Goal: Information Seeking & Learning: Learn about a topic

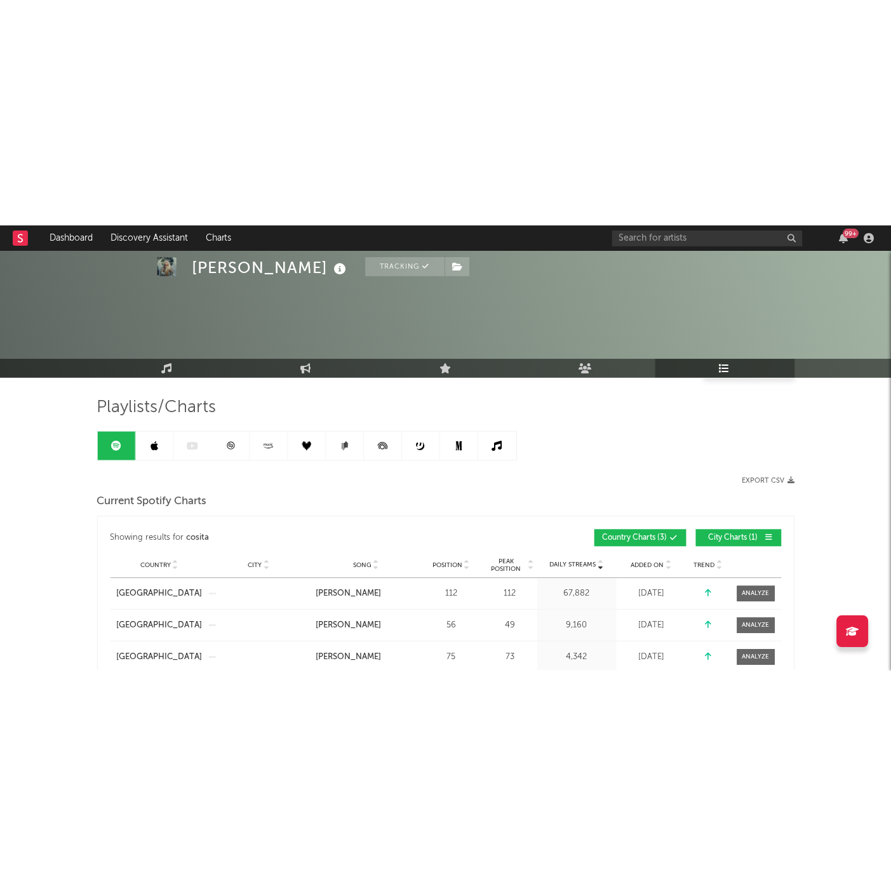
scroll to position [635, 0]
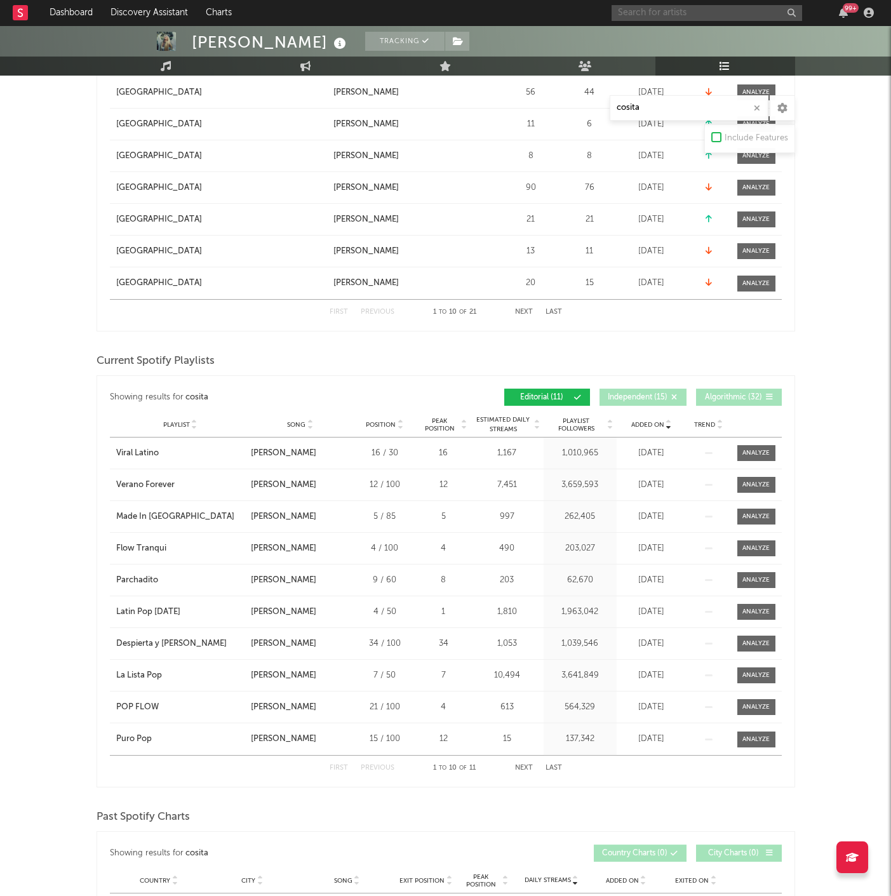
click at [669, 12] on input "text" at bounding box center [707, 13] width 191 height 16
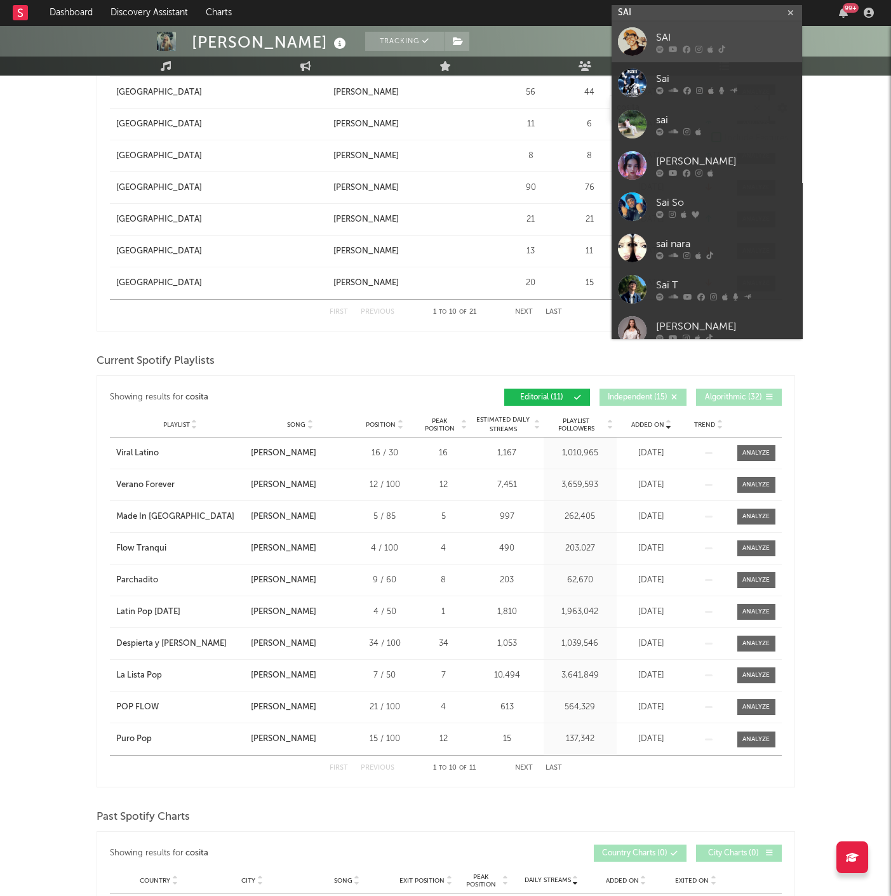
type input "SAI"
click at [700, 33] on div "SAI" at bounding box center [726, 37] width 140 height 15
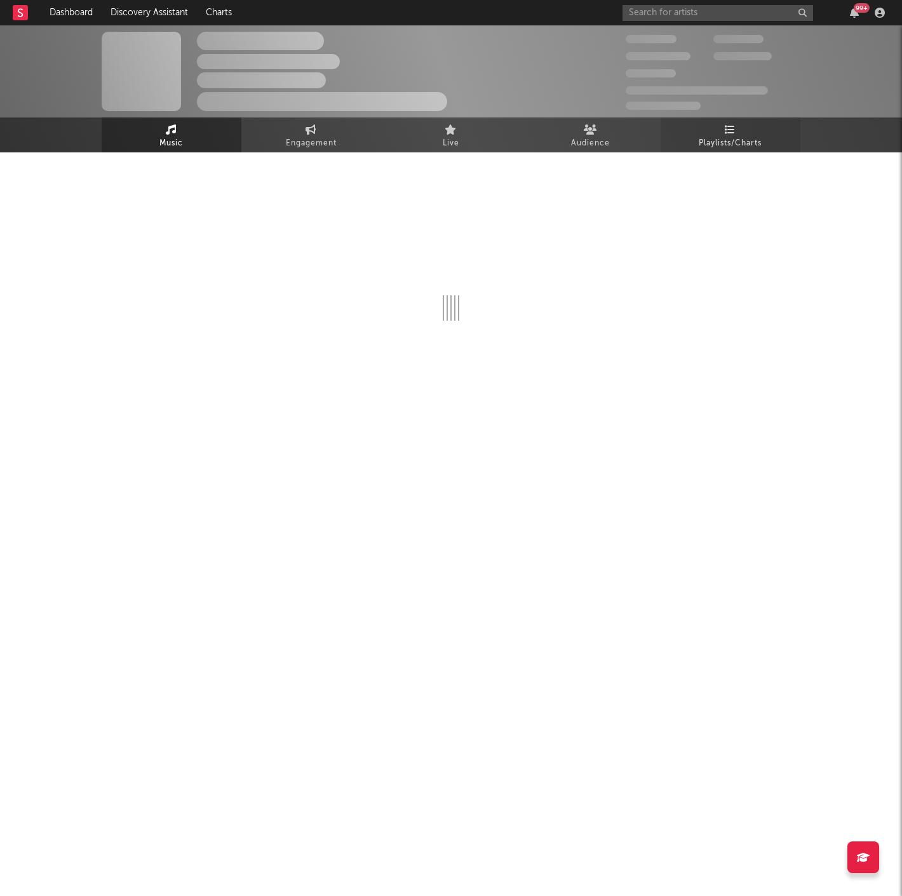
select select "6m"
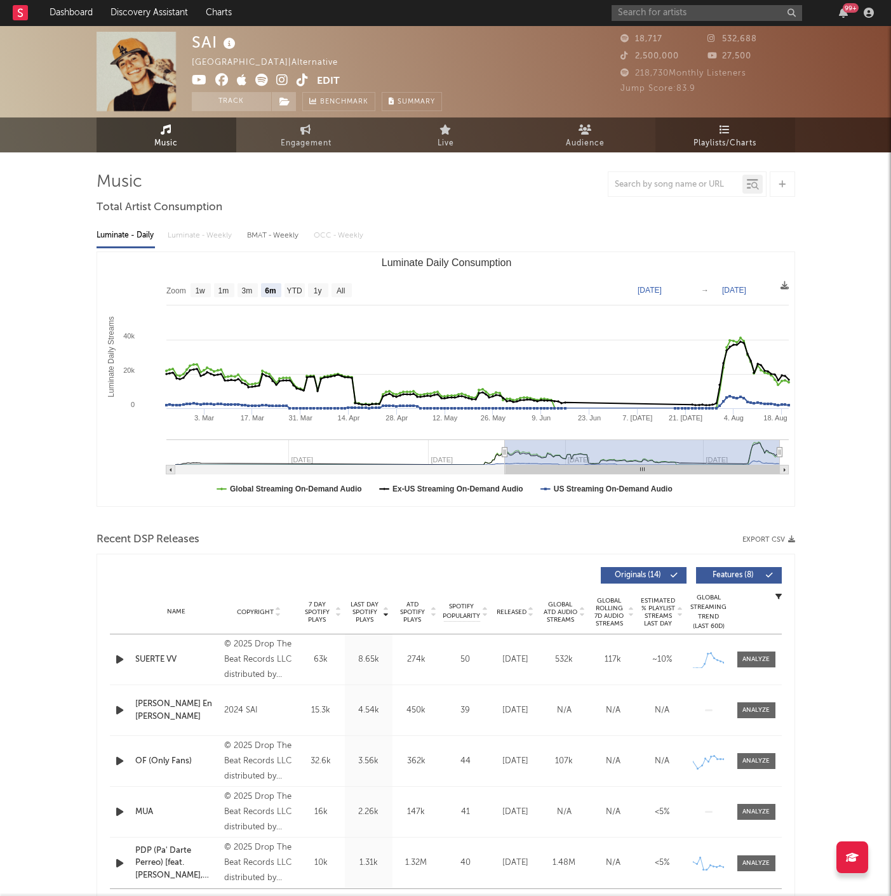
click at [728, 133] on icon at bounding box center [725, 129] width 11 height 10
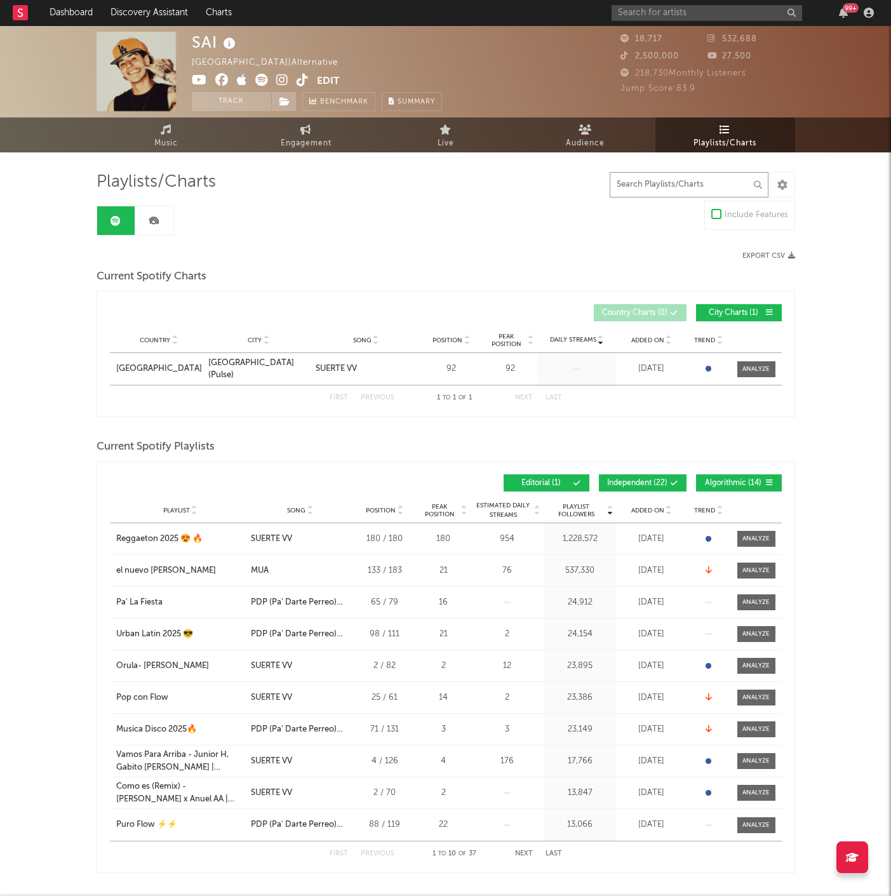
click at [659, 184] on input "text" at bounding box center [689, 184] width 159 height 25
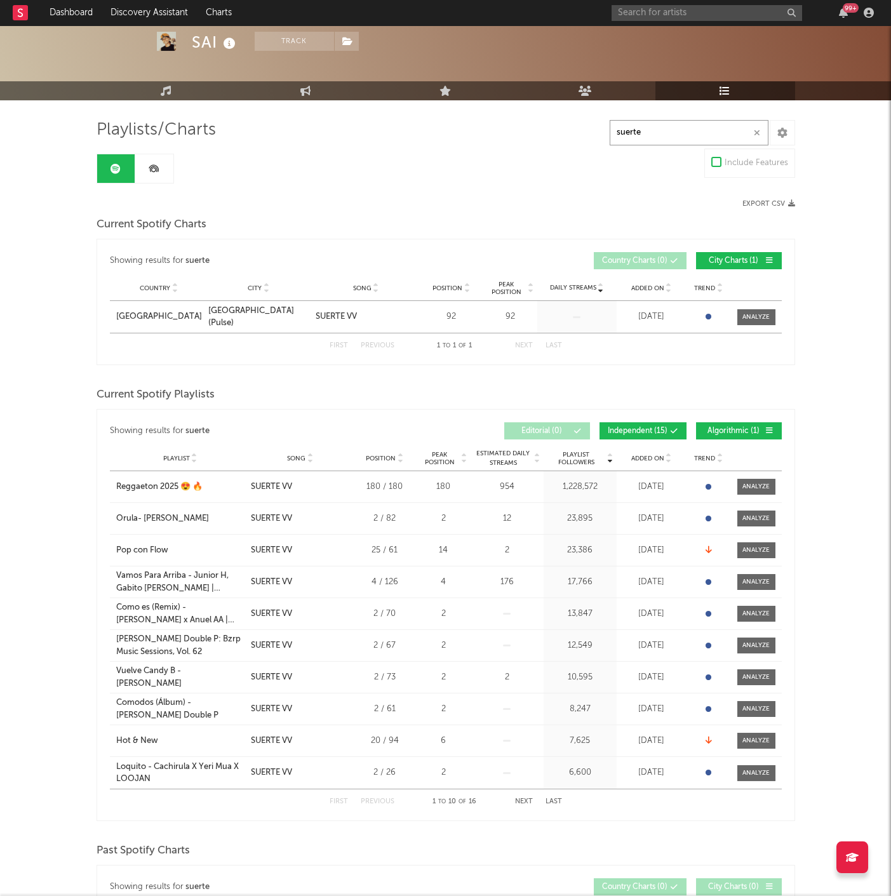
scroll to position [70, 0]
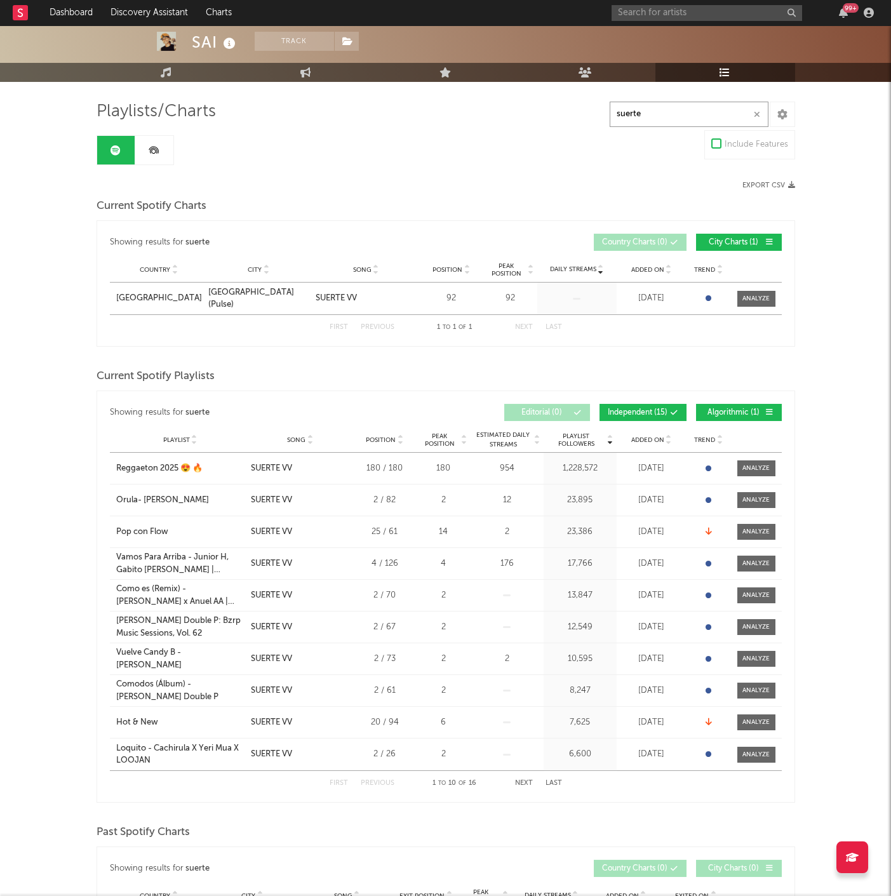
type input "suerte"
click at [676, 411] on icon at bounding box center [675, 413] width 8 height 8
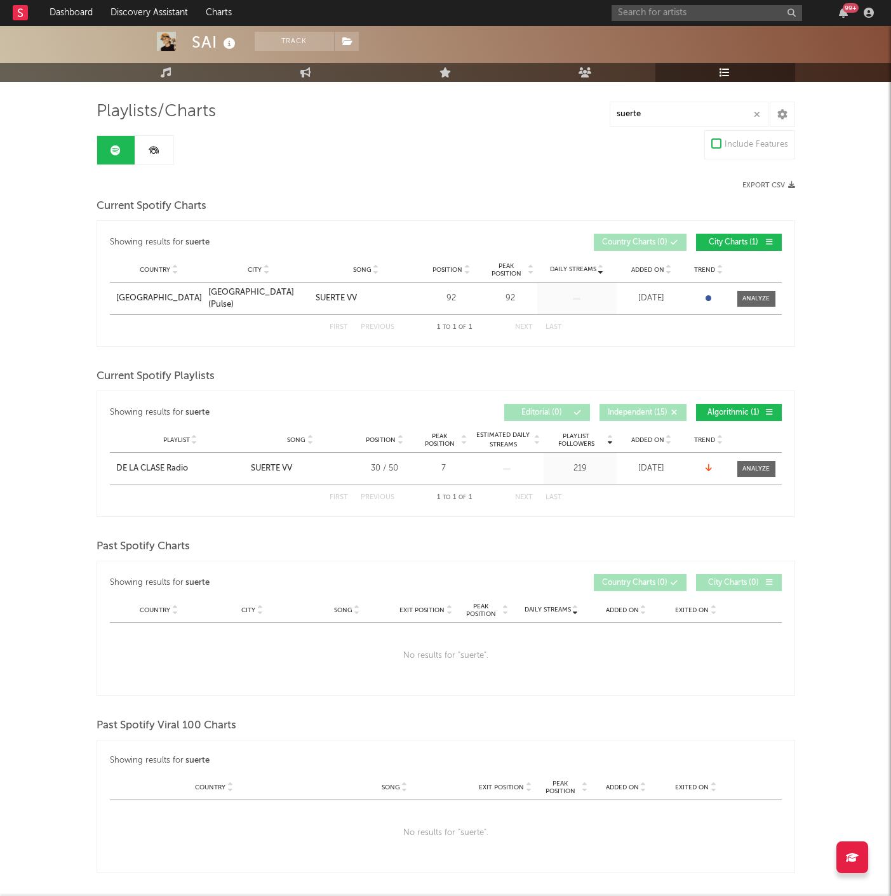
click at [731, 409] on span "Algorithmic ( 1 )" at bounding box center [733, 413] width 58 height 8
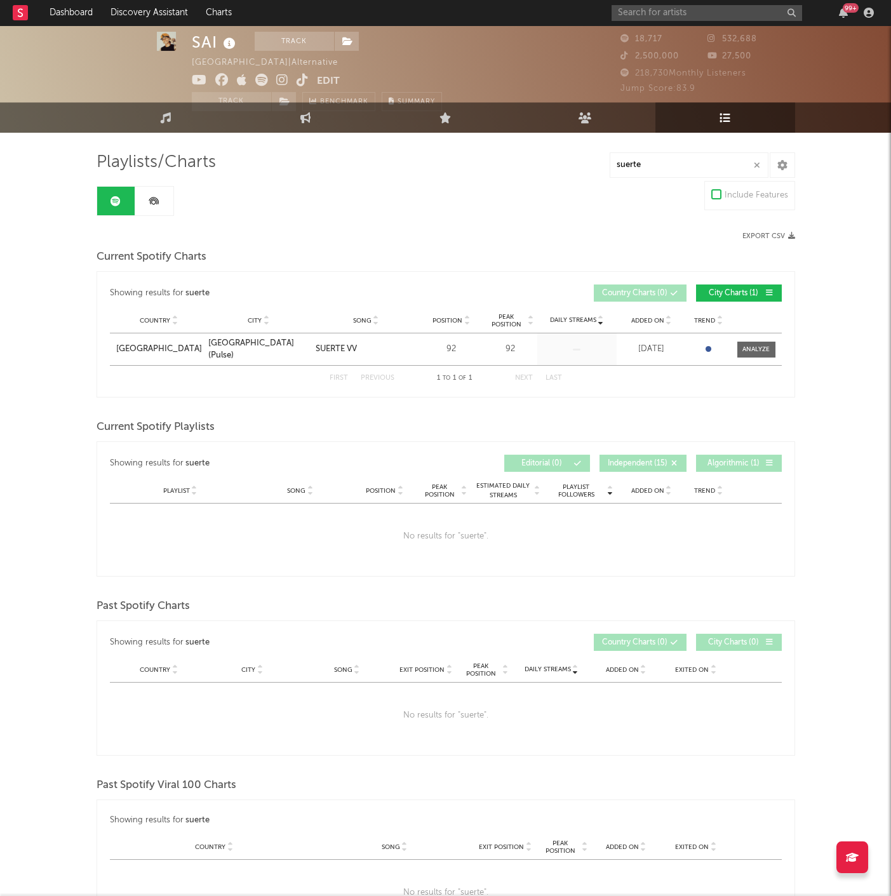
scroll to position [0, 0]
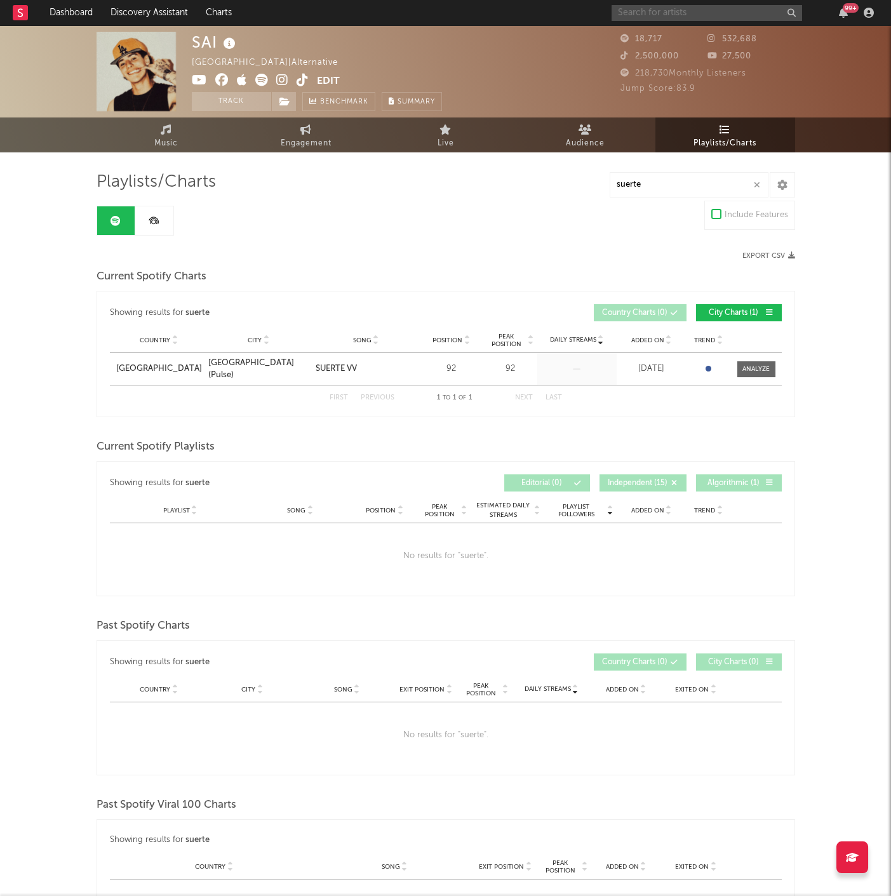
click at [645, 13] on input "text" at bounding box center [707, 13] width 191 height 16
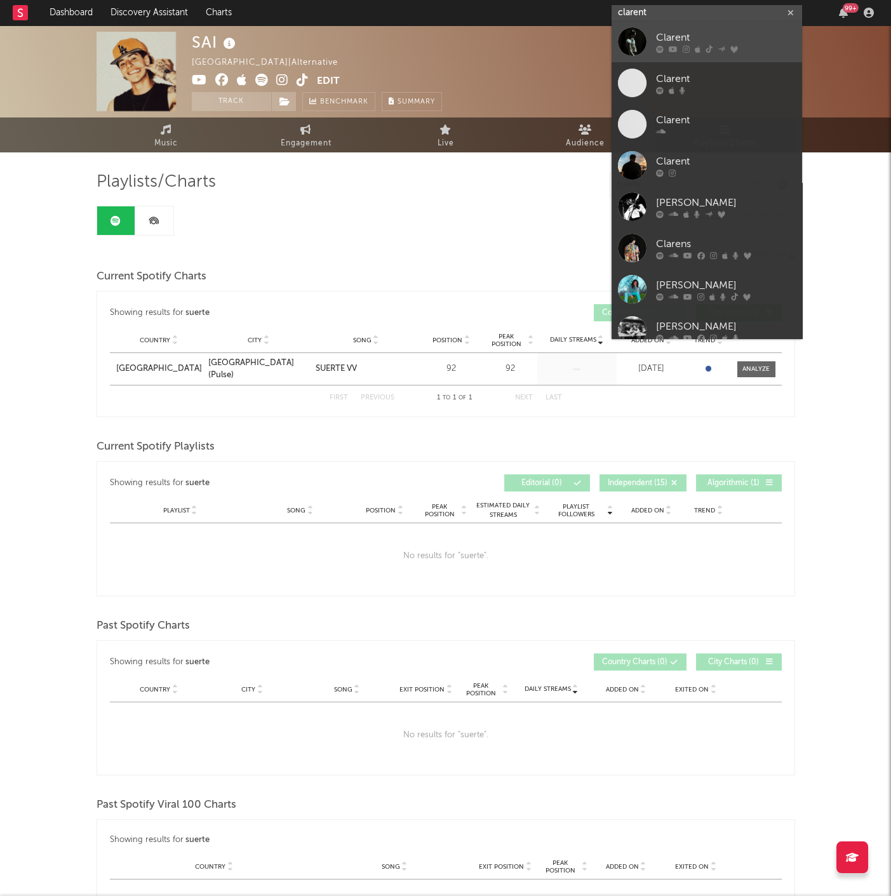
type input "clarent"
click at [677, 36] on div "Clarent" at bounding box center [726, 37] width 140 height 15
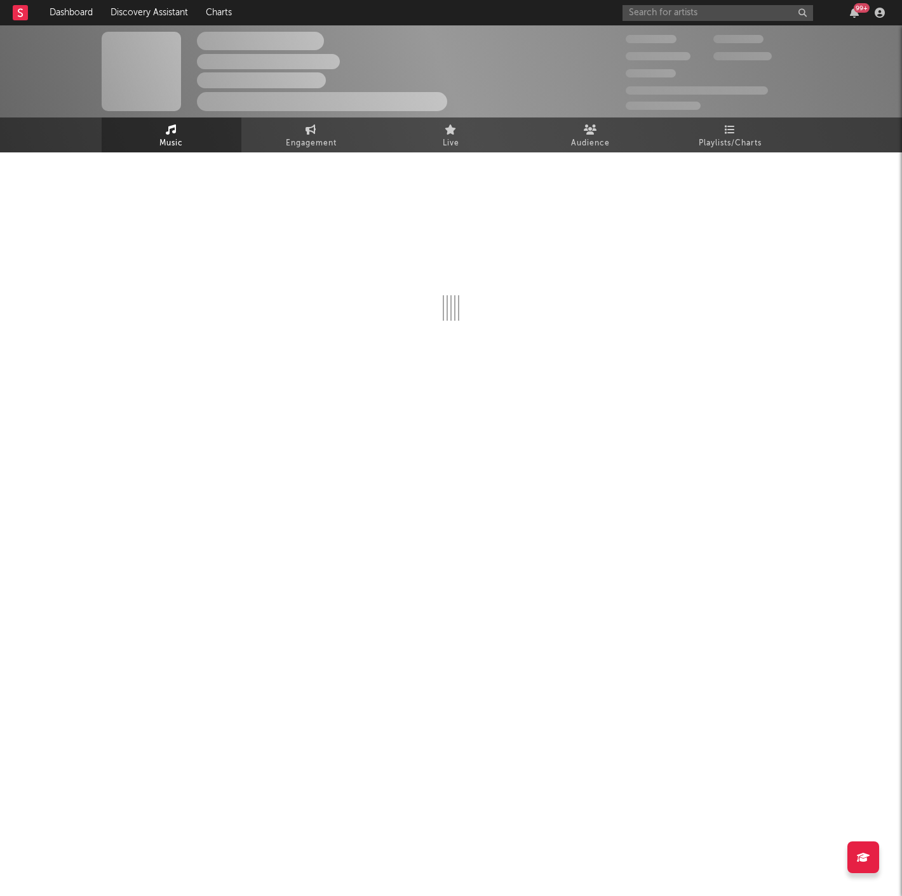
select select "6m"
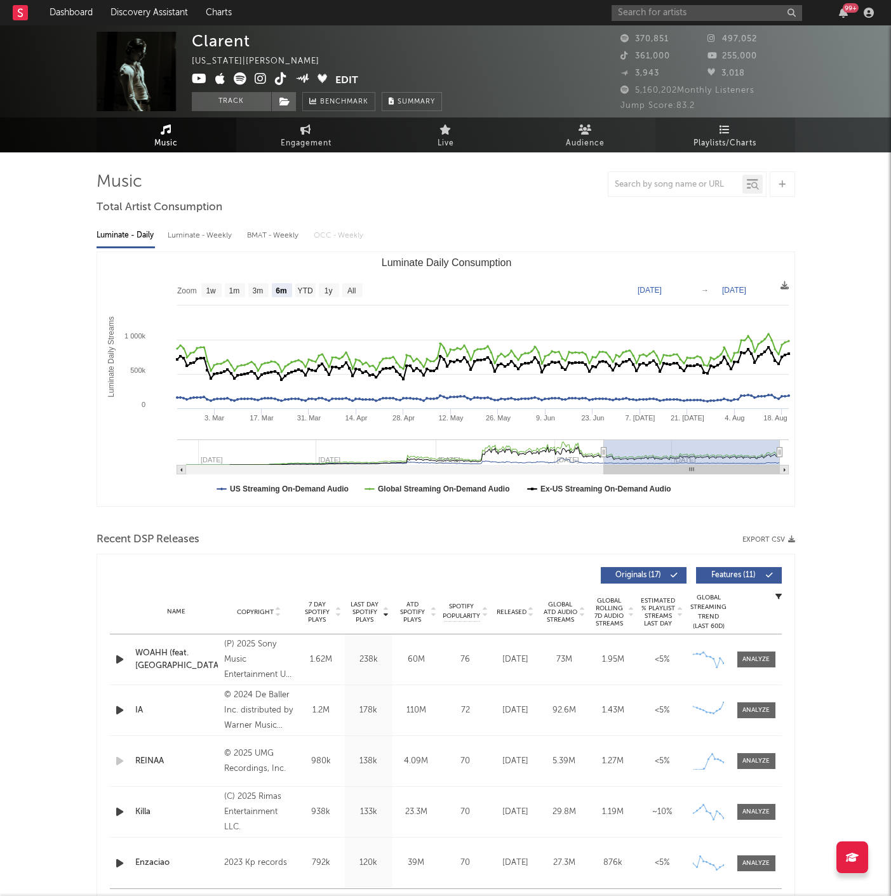
click at [724, 140] on span "Playlists/Charts" at bounding box center [724, 143] width 63 height 15
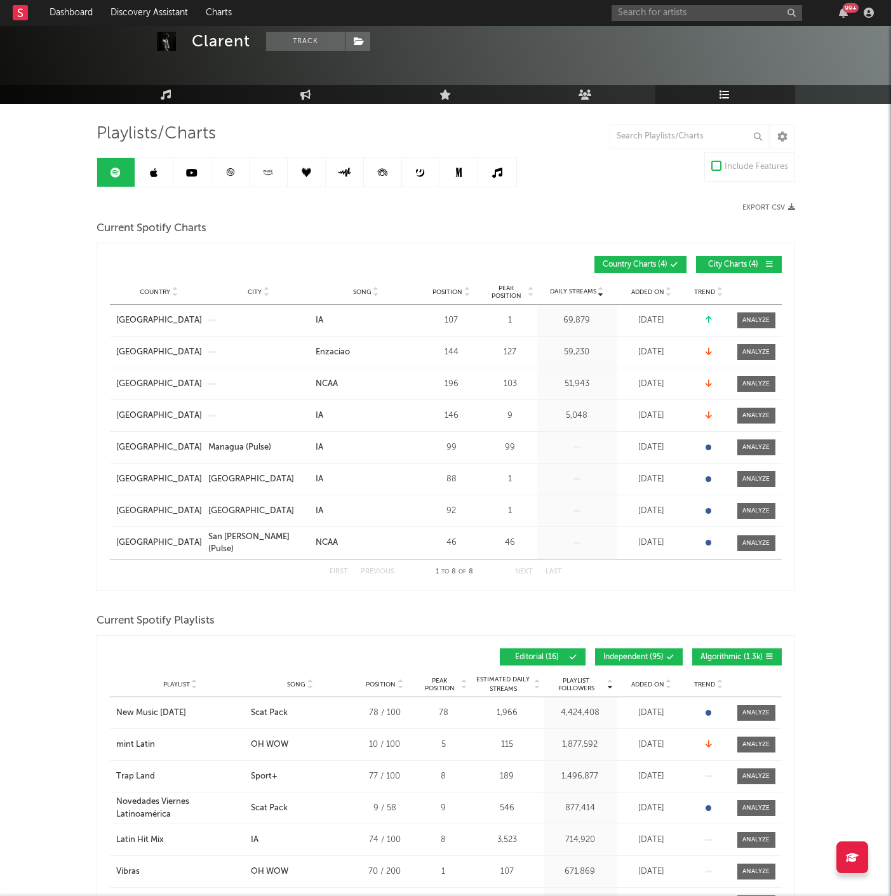
scroll to position [70, 0]
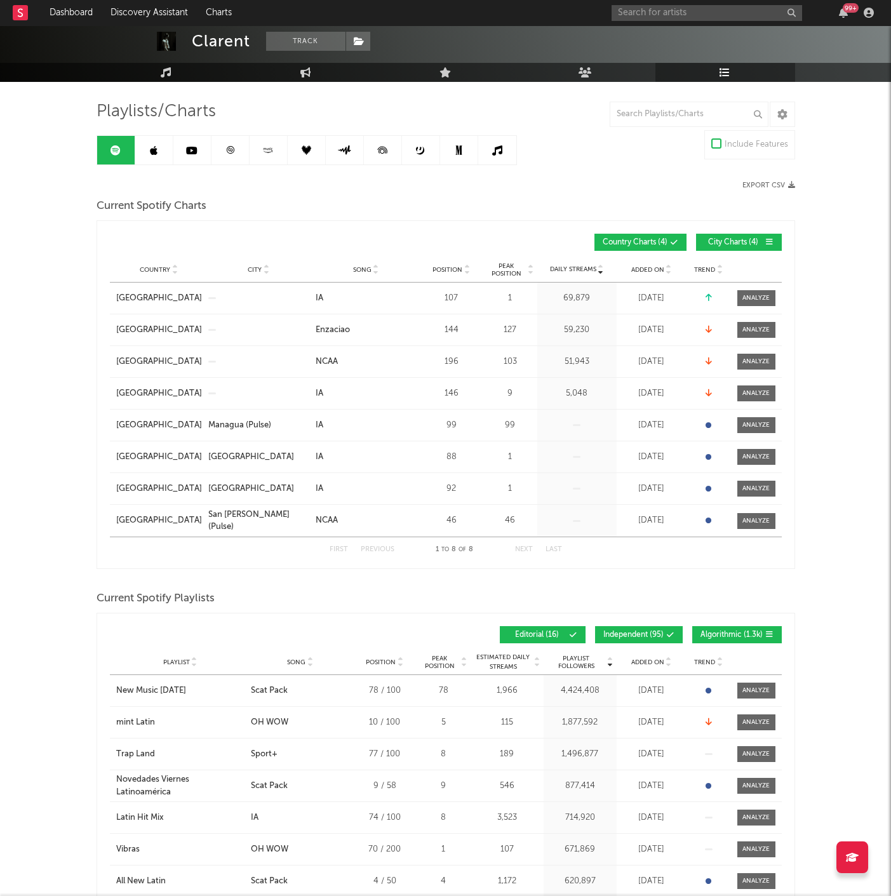
click at [618, 445] on span "Independent ( 95 )" at bounding box center [633, 635] width 60 height 8
click at [709, 445] on span "Algorithmic ( 1.3k )" at bounding box center [731, 635] width 62 height 8
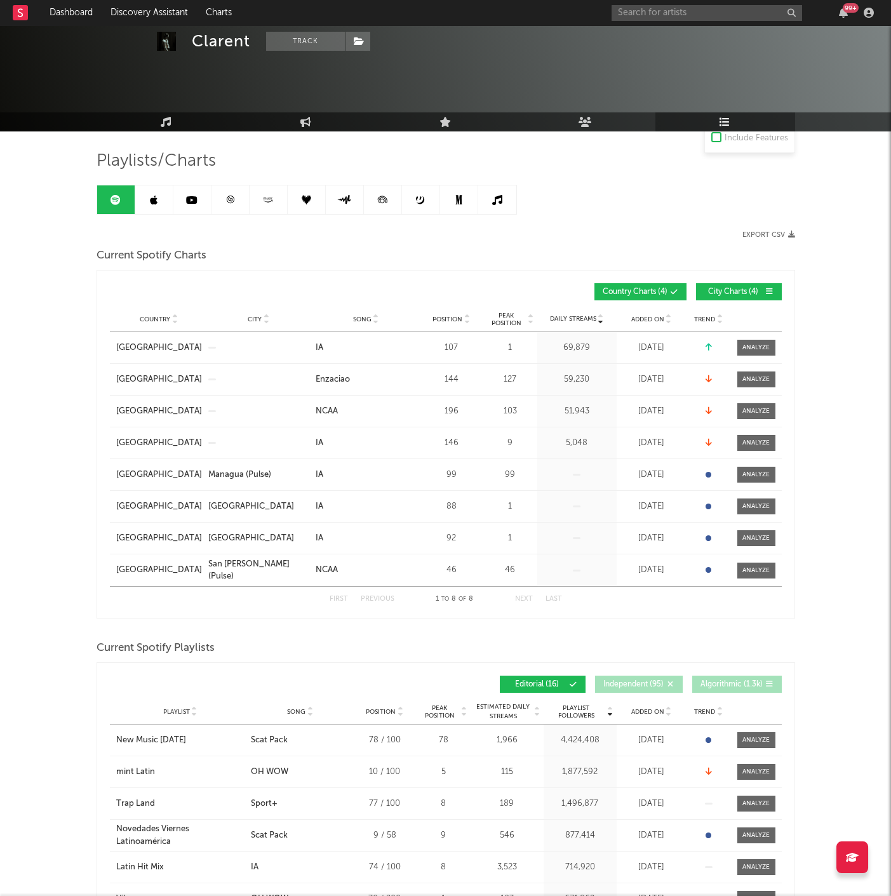
scroll to position [0, 0]
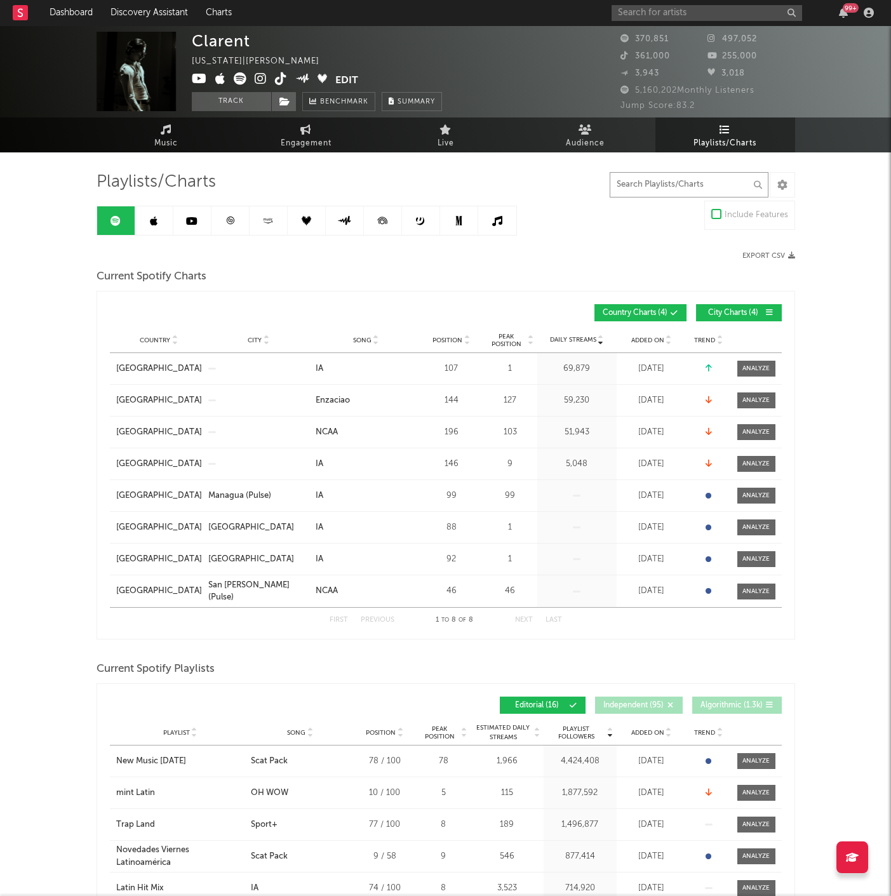
click at [674, 184] on input "text" at bounding box center [689, 184] width 159 height 25
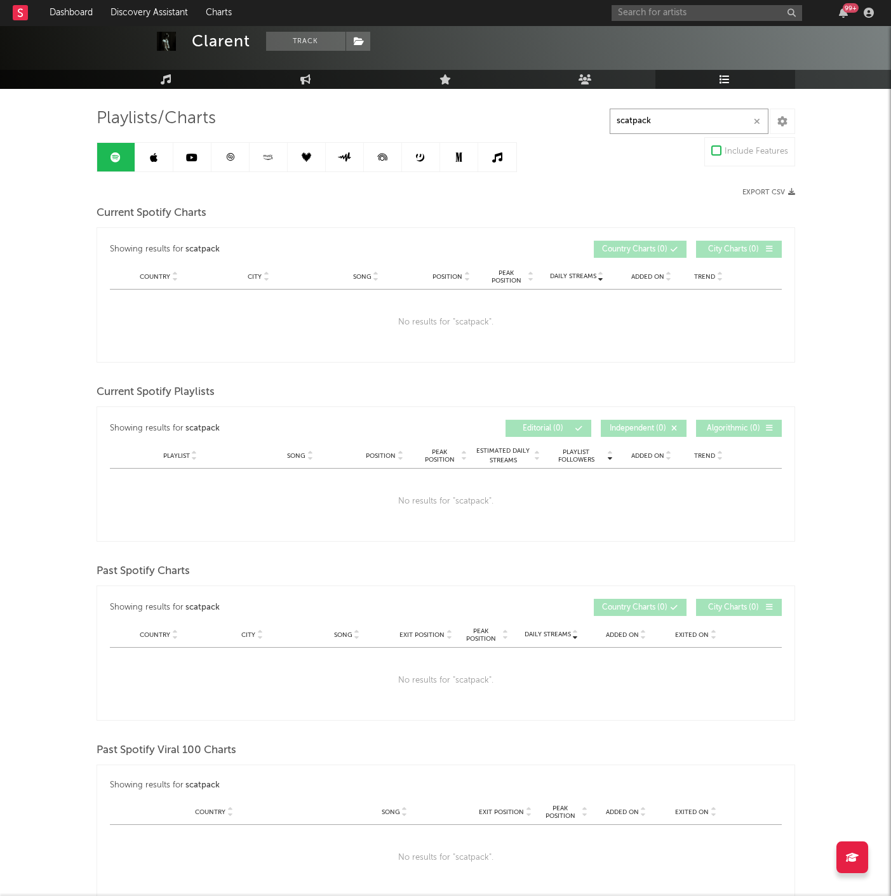
scroll to position [35, 0]
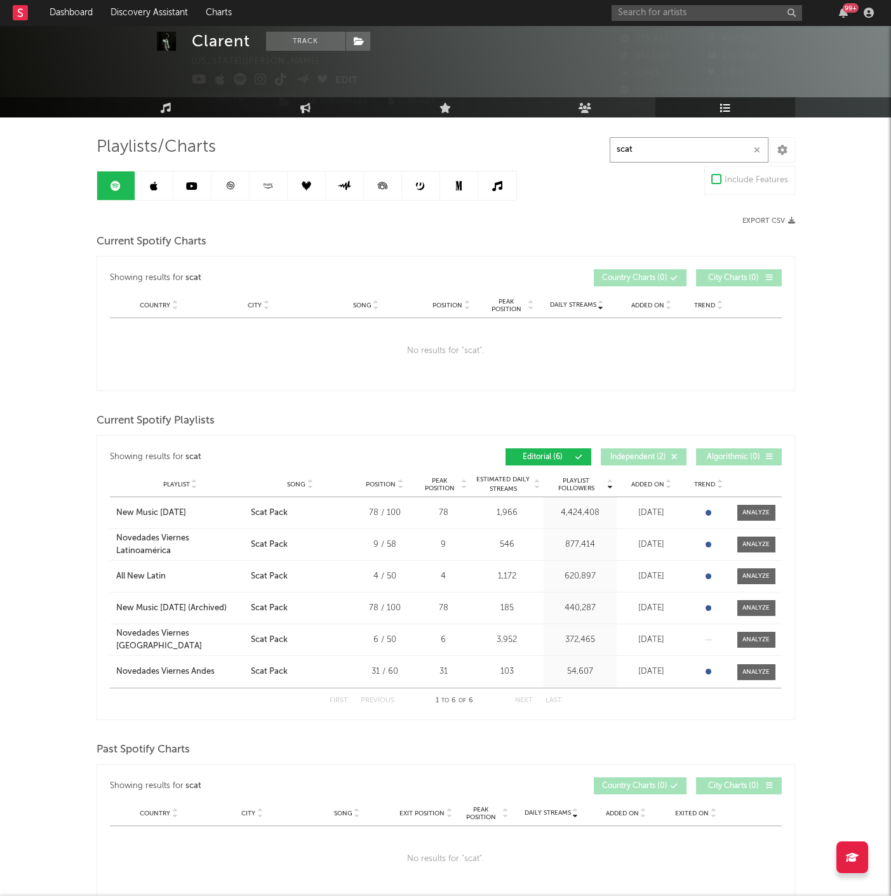
type input "scat"
